Goal: Communication & Community: Share content

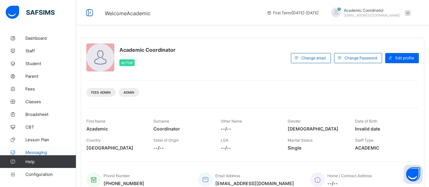
click at [36, 152] on span "Messaging" at bounding box center [50, 152] width 51 height 5
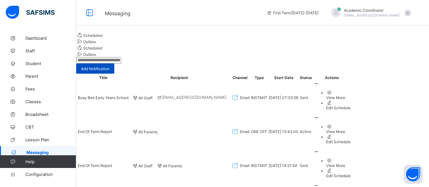
click at [110, 71] on span "Add Notification" at bounding box center [95, 68] width 29 height 5
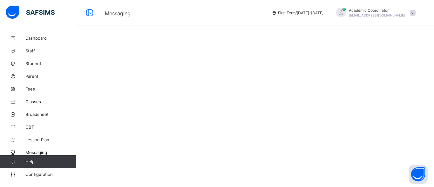
select select "*"
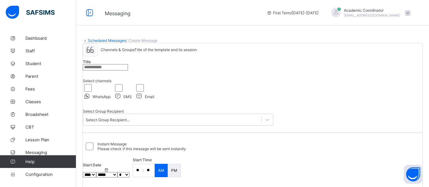
drag, startPoint x: 207, startPoint y: 87, endPoint x: 184, endPoint y: 118, distance: 38.6
click at [184, 118] on div "Channels & Groups Title of the template and its session Title Select channels W…" at bounding box center [178, 86] width 191 height 87
click at [143, 99] on icon at bounding box center [139, 96] width 8 height 7
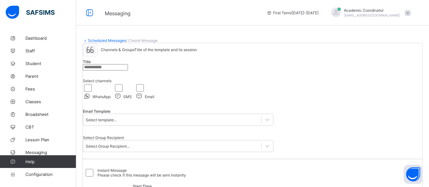
click at [128, 71] on input "text" at bounding box center [105, 67] width 45 height 6
type input "*"
drag, startPoint x: 228, startPoint y: 90, endPoint x: 216, endPoint y: 100, distance: 16.2
click at [216, 100] on div "Channels & Groups Title of the template and its session Title * Select channels…" at bounding box center [178, 100] width 191 height 114
type input "**********"
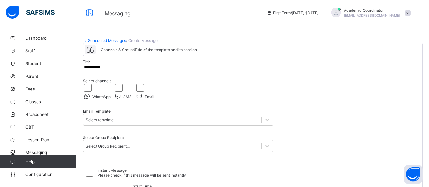
click at [293, 116] on div "**********" at bounding box center [253, 138] width 340 height 190
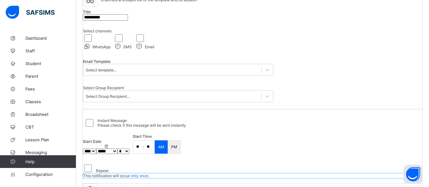
scroll to position [51, 0]
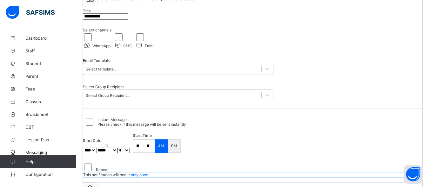
click at [244, 72] on div "Select template..." at bounding box center [172, 69] width 178 height 6
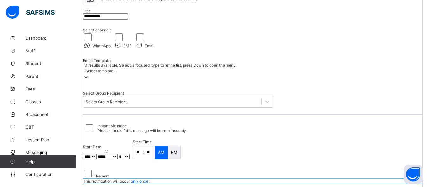
click at [259, 74] on div "Select template..." at bounding box center [178, 71] width 191 height 6
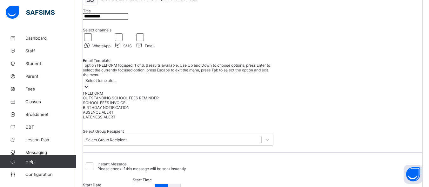
click at [258, 84] on div "Select template..." at bounding box center [178, 80] width 191 height 6
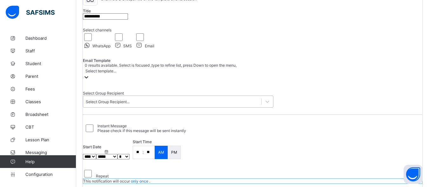
click at [260, 105] on div "Select Group Recipient..." at bounding box center [172, 102] width 178 height 6
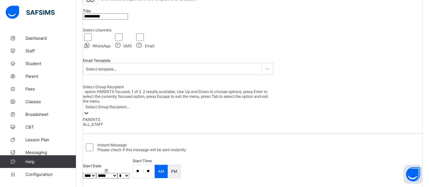
click at [151, 122] on div "PARENTS" at bounding box center [178, 119] width 191 height 5
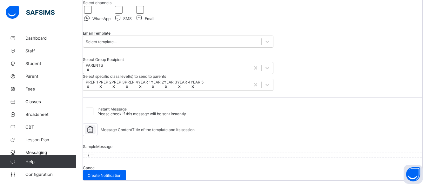
scroll to position [184, 0]
click at [130, 145] on div "Sample Message -- / --" at bounding box center [253, 150] width 340 height 29
click at [128, 127] on span "Message Content" at bounding box center [116, 129] width 31 height 5
select select "*"
click at [121, 173] on span "Create Notification" at bounding box center [105, 175] width 34 height 5
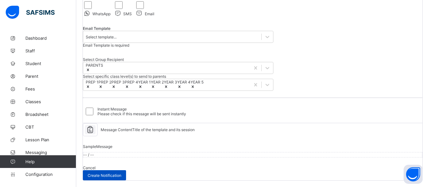
click at [121, 173] on span "Create Notification" at bounding box center [105, 175] width 34 height 5
click at [126, 170] on div "Create Notification" at bounding box center [104, 175] width 43 height 10
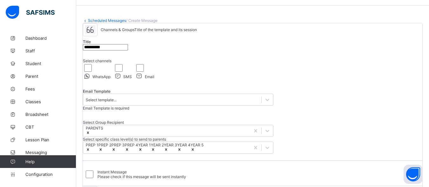
scroll to position [19, 0]
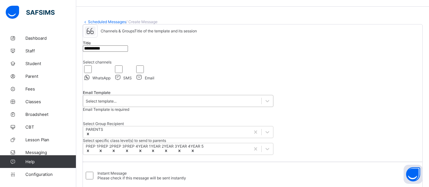
click at [173, 104] on div "Select template..." at bounding box center [172, 101] width 178 height 6
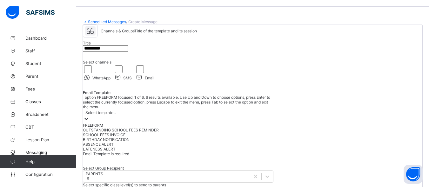
scroll to position [25, 0]
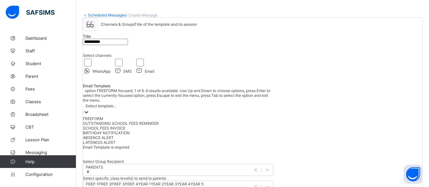
click at [110, 121] on div "FREEFORM" at bounding box center [178, 118] width 191 height 5
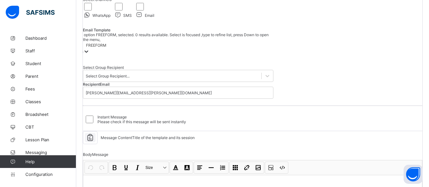
scroll to position [86, 0]
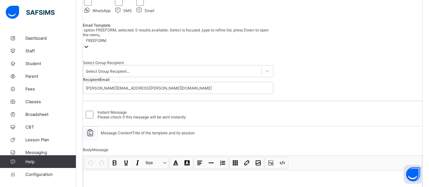
click at [336, 34] on div "Channels & Groups Title of the template and its session Title Select channels W…" at bounding box center [253, 41] width 340 height 169
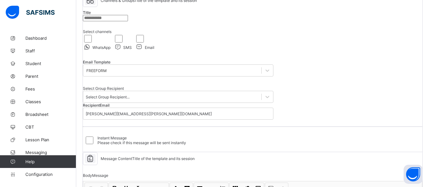
scroll to position [48, 0]
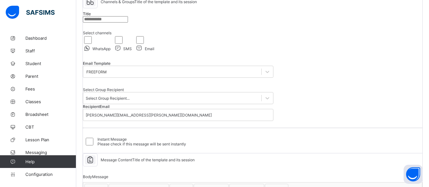
click at [128, 23] on input "text" at bounding box center [105, 19] width 45 height 6
type input "**********"
click at [213, 101] on div "Select Group Recipient..." at bounding box center [172, 98] width 178 height 6
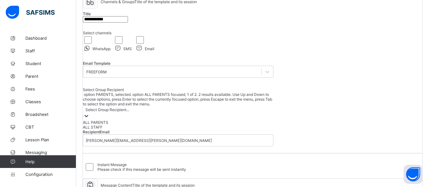
click at [165, 125] on div "ALL PARENTS" at bounding box center [178, 122] width 191 height 5
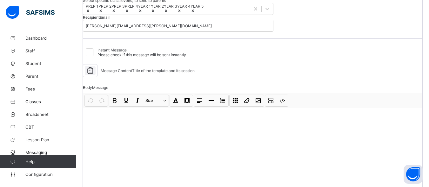
scroll to position [171, 0]
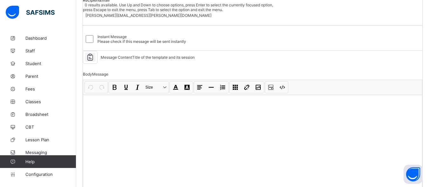
click at [169, 18] on div "[PERSON_NAME][EMAIL_ADDRESS][PERSON_NAME][DOMAIN_NAME]" at bounding box center [178, 15] width 191 height 6
type input "*****"
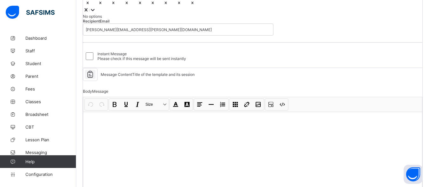
click at [190, 5] on icon at bounding box center [192, 3] width 4 height 4
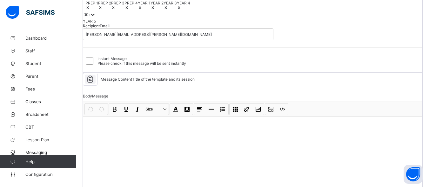
click at [177, 10] on icon at bounding box center [179, 7] width 4 height 4
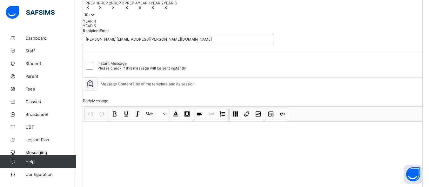
click at [164, 10] on icon at bounding box center [166, 7] width 4 height 4
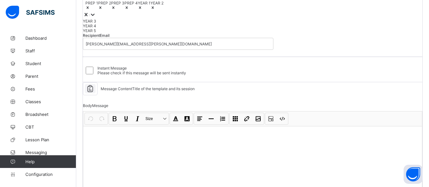
click at [90, 10] on icon at bounding box center [88, 7] width 4 height 4
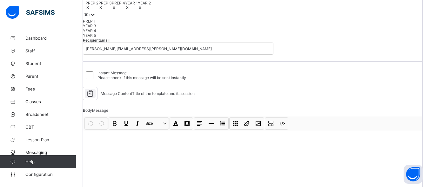
click at [90, 10] on icon at bounding box center [88, 7] width 4 height 4
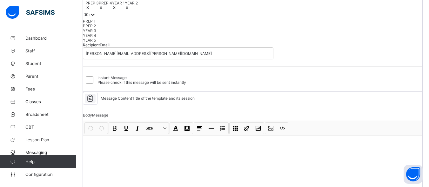
click at [89, 9] on icon at bounding box center [88, 7] width 2 height 2
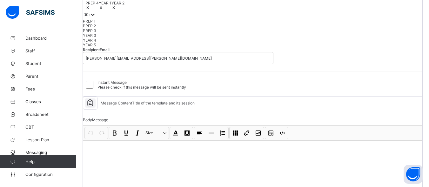
click at [90, 10] on icon at bounding box center [88, 7] width 4 height 4
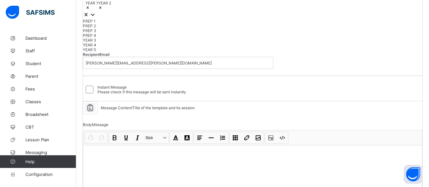
click at [90, 10] on icon at bounding box center [88, 7] width 4 height 4
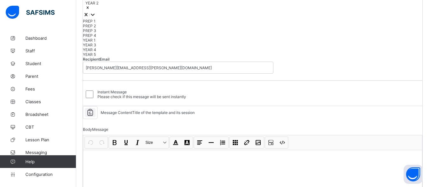
click at [90, 10] on icon at bounding box center [88, 7] width 4 height 4
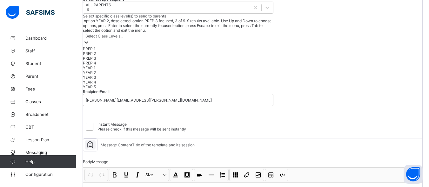
scroll to position [128, 0]
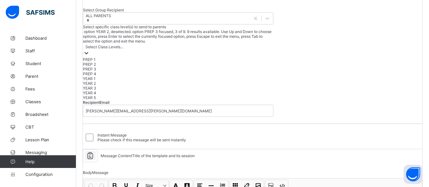
click at [364, 58] on div "**********" at bounding box center [253, 32] width 340 height 234
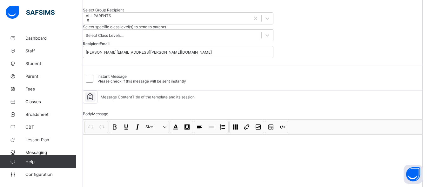
click at [262, 38] on div "Select Class Levels..." at bounding box center [172, 35] width 178 height 6
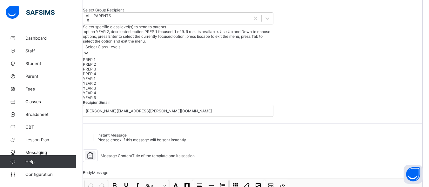
click at [116, 62] on div "PREP 1" at bounding box center [178, 59] width 191 height 5
click at [108, 67] on div "PREP 2" at bounding box center [178, 64] width 191 height 5
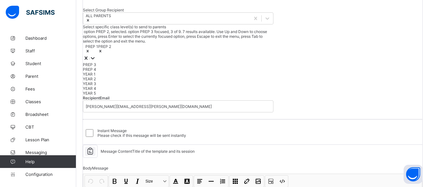
click at [106, 67] on div "PREP 3" at bounding box center [178, 64] width 191 height 5
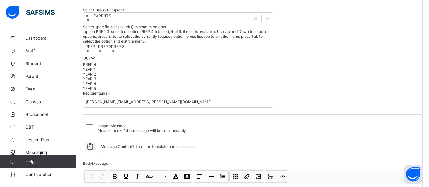
click at [105, 67] on div "PREP 4" at bounding box center [178, 64] width 191 height 5
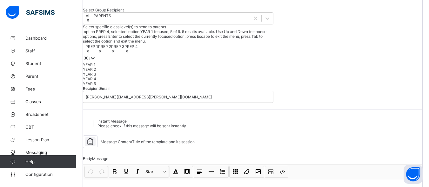
click at [106, 67] on div "YEAR 1" at bounding box center [178, 64] width 191 height 5
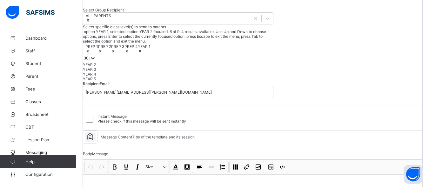
click at [106, 67] on div "YEAR 2" at bounding box center [178, 64] width 191 height 5
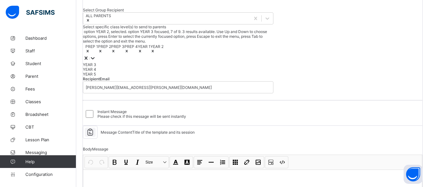
click at [106, 67] on div "YEAR 3" at bounding box center [178, 64] width 191 height 5
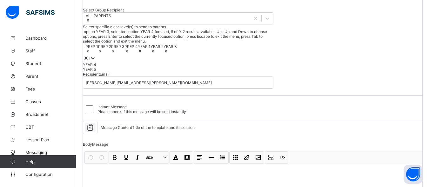
click at [106, 67] on div "YEAR 4" at bounding box center [178, 64] width 191 height 5
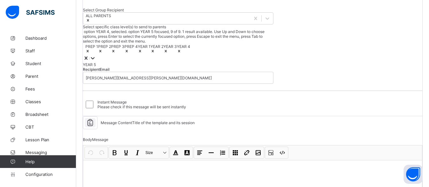
click at [107, 67] on div "YEAR 5" at bounding box center [178, 64] width 191 height 5
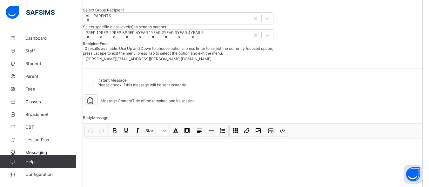
click at [121, 61] on div "[PERSON_NAME][EMAIL_ADDRESS][PERSON_NAME][DOMAIN_NAME]" at bounding box center [149, 59] width 126 height 5
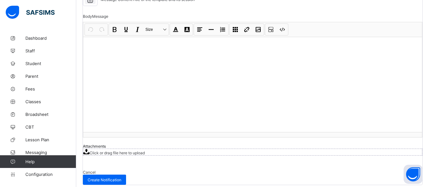
scroll to position [238, 0]
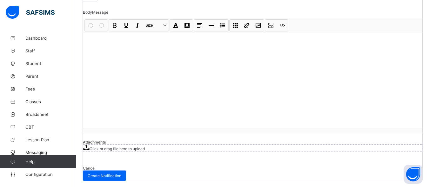
type input "**********"
click at [131, 128] on div at bounding box center [252, 80] width 339 height 95
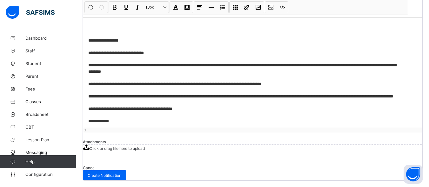
scroll to position [374, 0]
click at [121, 173] on span "Create Notification" at bounding box center [105, 175] width 34 height 5
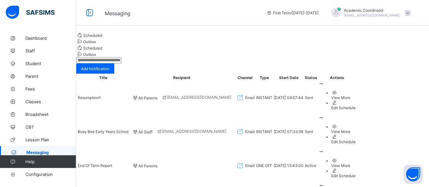
click at [356, 134] on div "View More" at bounding box center [344, 131] width 24 height 5
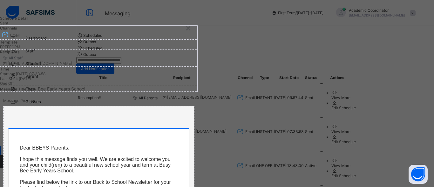
click at [191, 29] on div "×" at bounding box center [188, 27] width 6 height 11
